Goal: Task Accomplishment & Management: Manage account settings

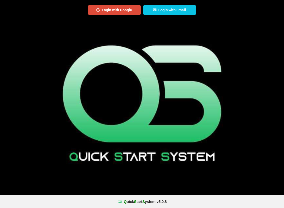
click at [188, 1] on center "Login with Google Login with Email" at bounding box center [142, 8] width 284 height 16
click at [184, 9] on button "Login with Email" at bounding box center [169, 9] width 53 height 9
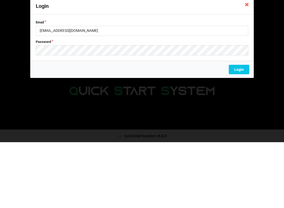
click at [273, 59] on div "Login Email [EMAIL_ADDRESS][DOMAIN_NAME] Password Login" at bounding box center [142, 104] width 284 height 208
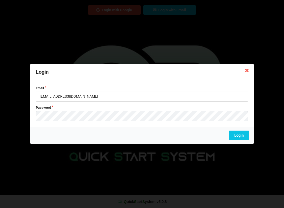
click at [246, 70] on icon at bounding box center [246, 70] width 8 height 8
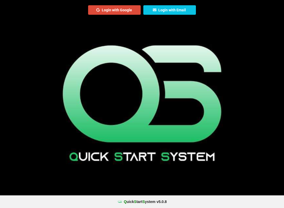
click at [168, 12] on button "Login with Email" at bounding box center [169, 9] width 53 height 9
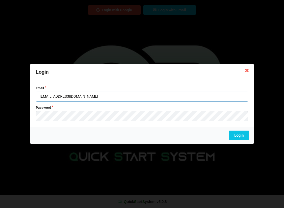
click at [93, 96] on input "[EMAIL_ADDRESS][DOMAIN_NAME]" at bounding box center [142, 96] width 212 height 10
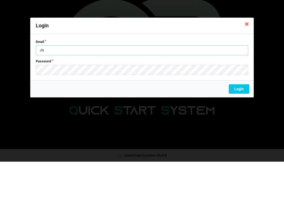
type input "J"
type input "[EMAIL_ADDRESS][DOMAIN_NAME]"
click at [237, 131] on button "Login" at bounding box center [239, 135] width 20 height 9
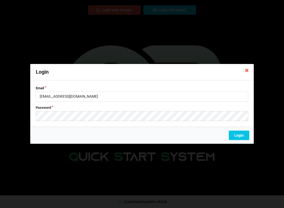
click at [245, 71] on icon at bounding box center [246, 70] width 8 height 8
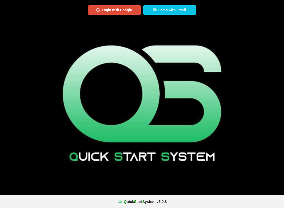
click at [150, 122] on div "QSS Login with Google Login with Email" at bounding box center [142, 104] width 284 height 208
click at [184, 141] on div "QSS Login with Google Login with Email" at bounding box center [142, 104] width 284 height 208
click at [153, 135] on div "QSS Login with Google Login with Email" at bounding box center [142, 104] width 284 height 208
click at [195, 132] on div "QSS Login with Google Login with Email" at bounding box center [142, 104] width 284 height 208
